Goal: Task Accomplishment & Management: Use online tool/utility

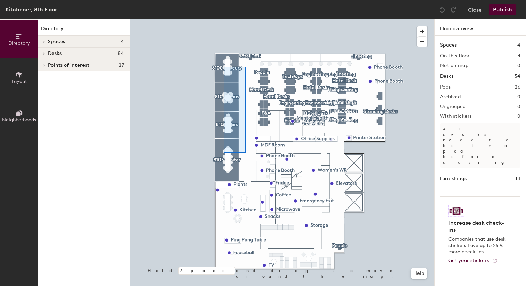
click at [220, 19] on div at bounding box center [282, 19] width 304 height 0
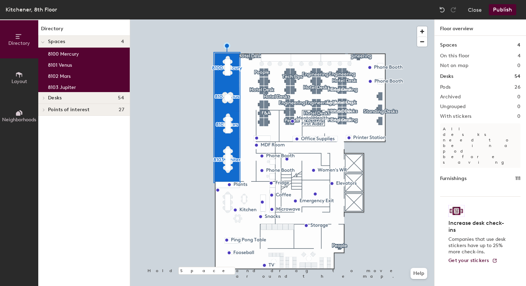
click at [241, 19] on div at bounding box center [282, 19] width 304 height 0
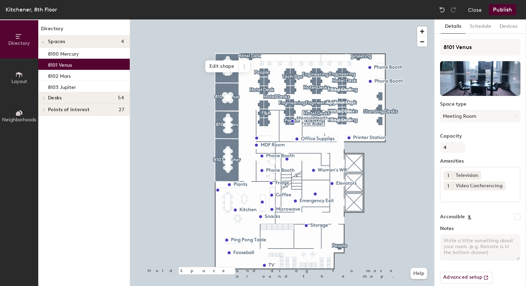
click at [244, 19] on div at bounding box center [282, 19] width 304 height 0
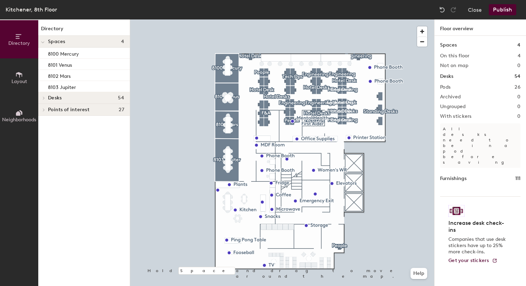
click at [245, 19] on div at bounding box center [282, 19] width 304 height 0
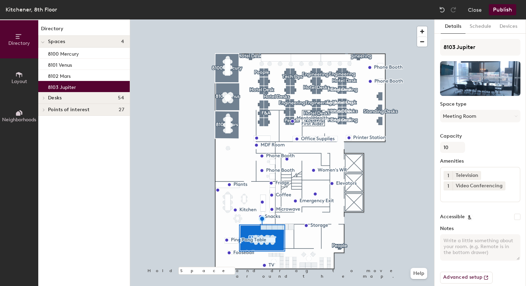
click at [276, 19] on div at bounding box center [282, 19] width 304 height 0
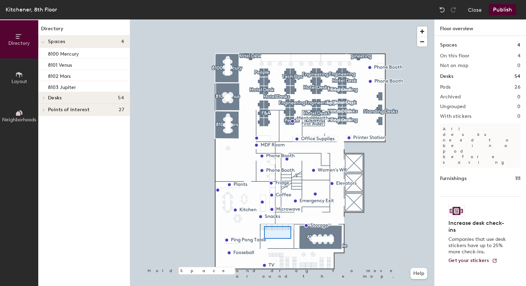
click at [264, 19] on div at bounding box center [282, 19] width 304 height 0
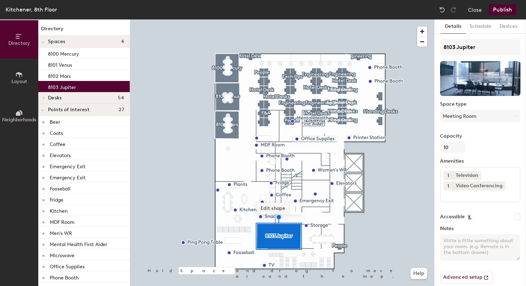
click at [286, 208] on span "Edit shape" at bounding box center [272, 209] width 33 height 12
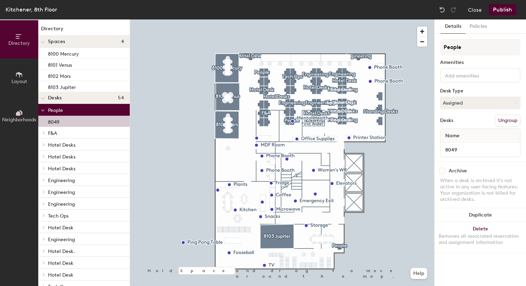
click at [304, 19] on div at bounding box center [282, 19] width 304 height 0
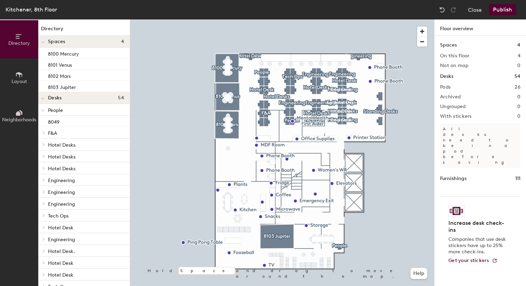
click at [298, 19] on div at bounding box center [282, 19] width 304 height 0
click at [297, 19] on div at bounding box center [282, 19] width 304 height 0
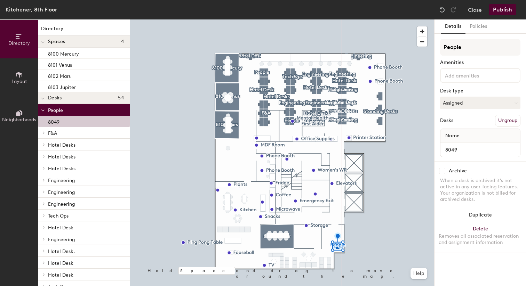
click at [287, 19] on div at bounding box center [282, 19] width 304 height 0
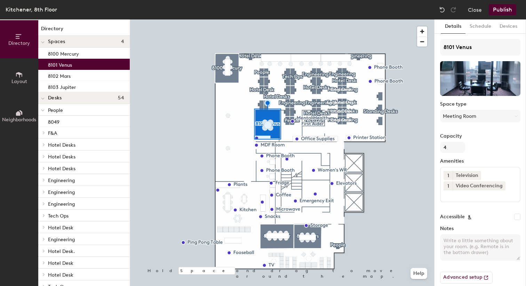
click at [243, 19] on div at bounding box center [282, 19] width 304 height 0
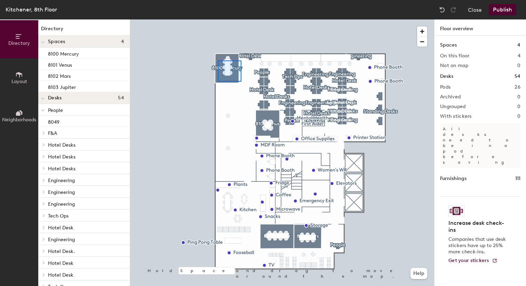
click at [217, 19] on div at bounding box center [282, 19] width 304 height 0
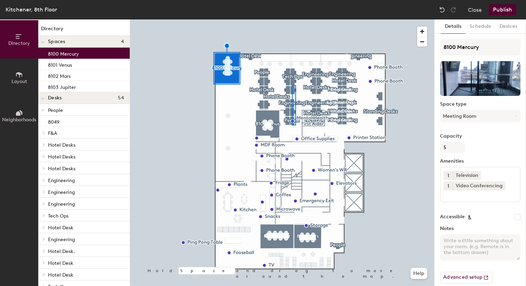
click at [289, 19] on div at bounding box center [282, 19] width 304 height 0
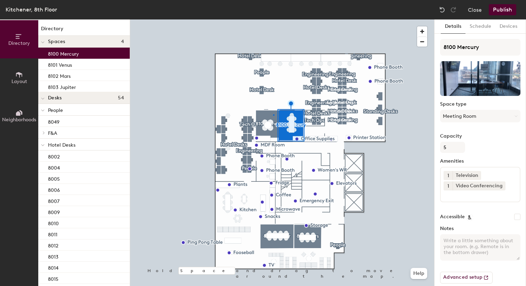
click at [273, 19] on div at bounding box center [282, 19] width 304 height 0
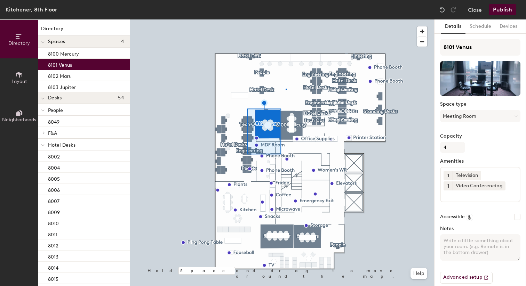
click at [286, 19] on div at bounding box center [282, 19] width 304 height 0
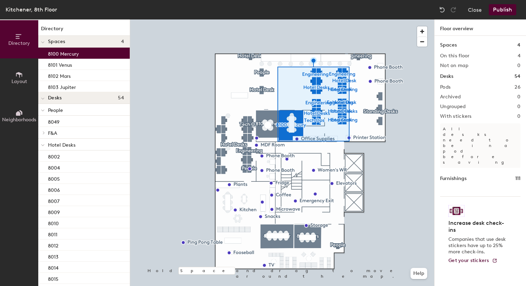
click at [361, 19] on div at bounding box center [282, 19] width 304 height 0
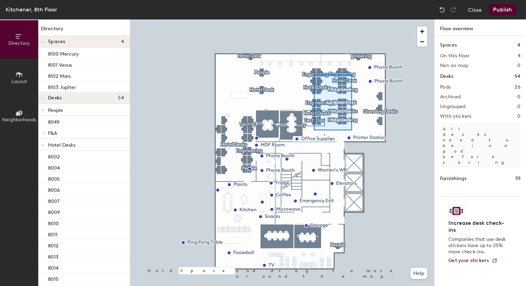
click at [314, 19] on div at bounding box center [282, 19] width 304 height 0
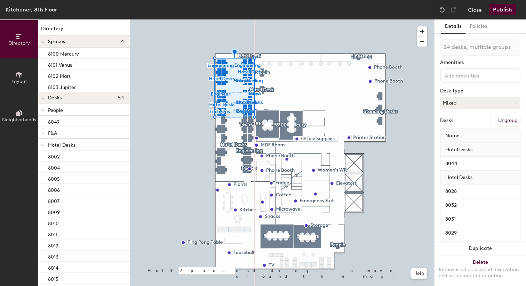
click at [312, 19] on div at bounding box center [282, 19] width 304 height 0
